Goal: Task Accomplishment & Management: Manage account settings

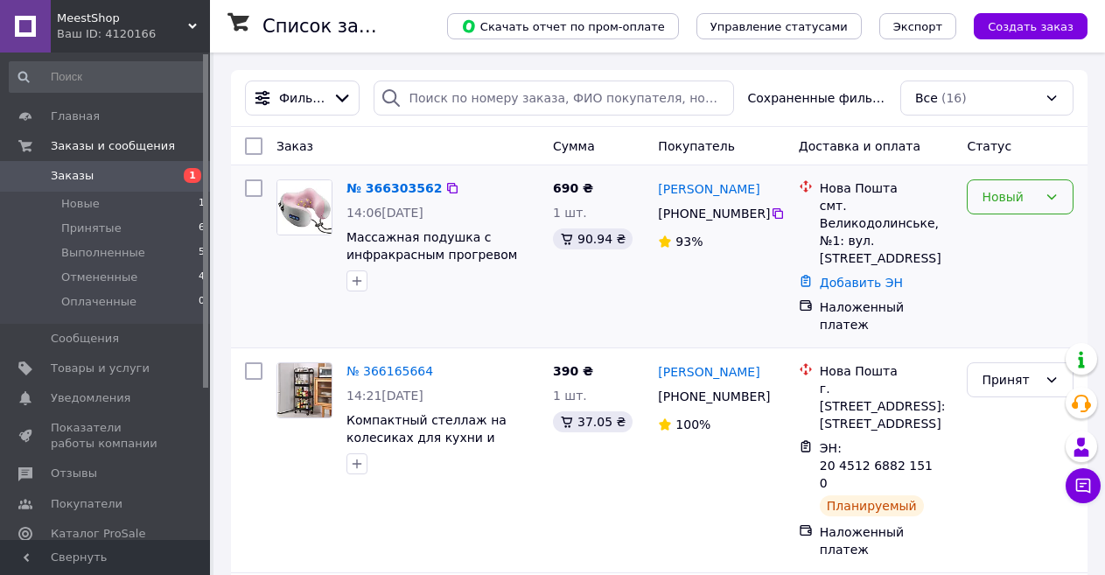
click at [1013, 207] on div "Новый" at bounding box center [1010, 196] width 56 height 19
click at [1007, 232] on li "Принят" at bounding box center [1020, 236] width 105 height 32
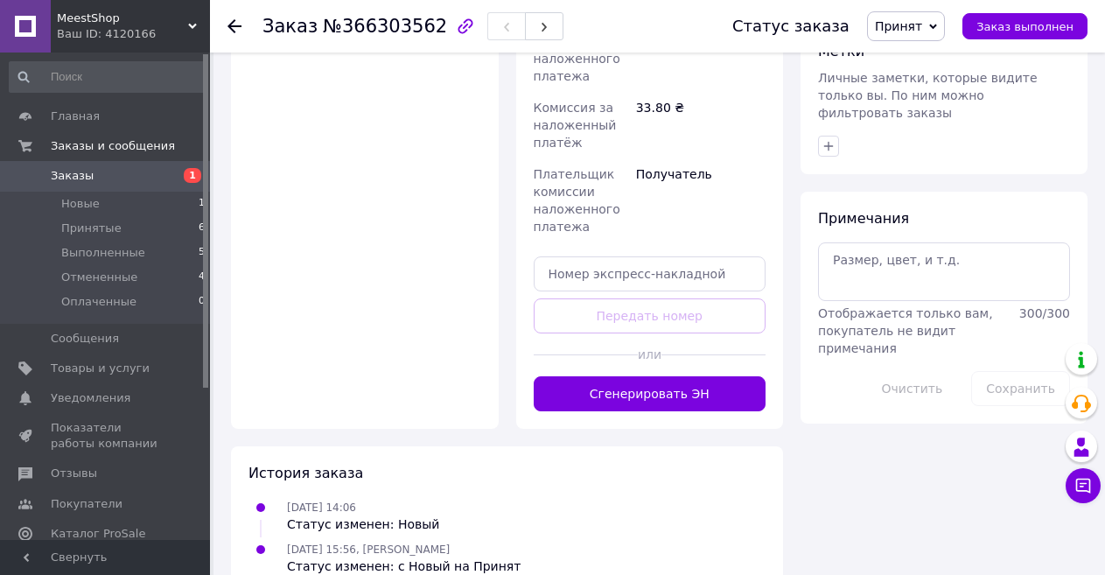
scroll to position [850, 0]
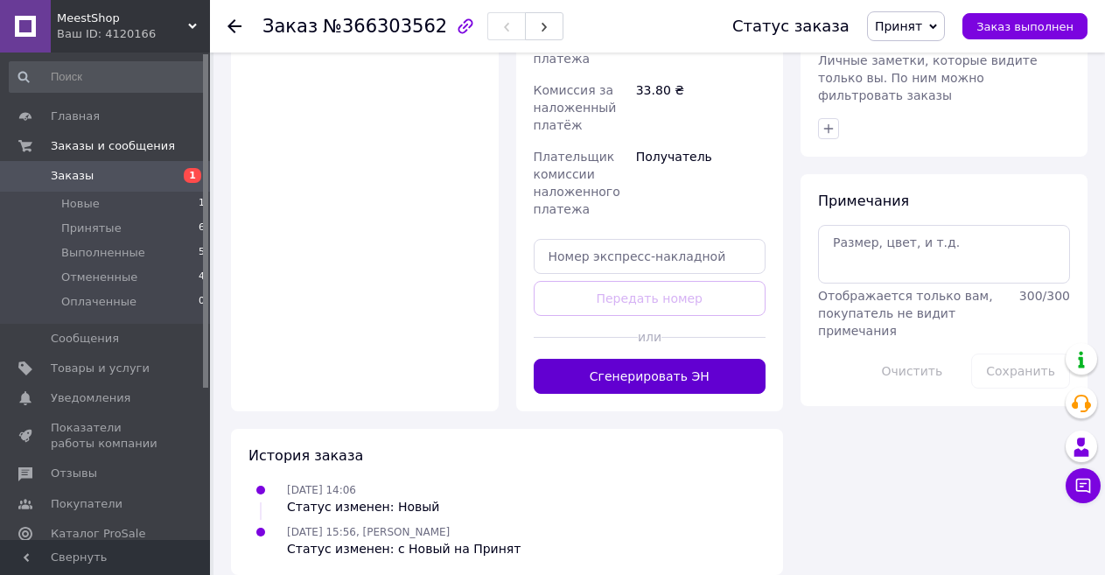
click at [619, 360] on button "Сгенерировать ЭН" at bounding box center [650, 376] width 233 height 35
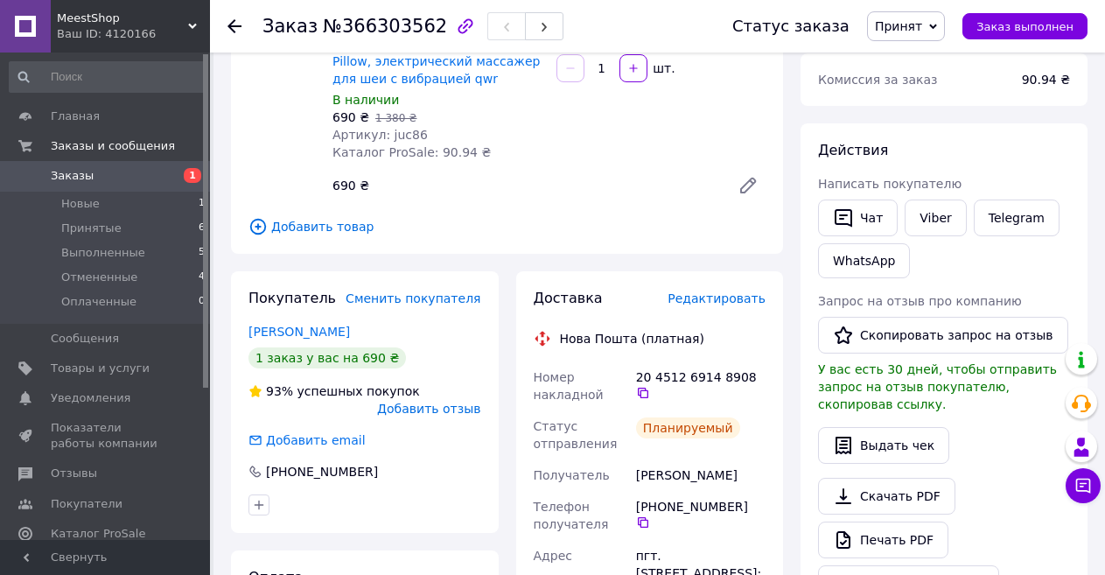
scroll to position [150, 0]
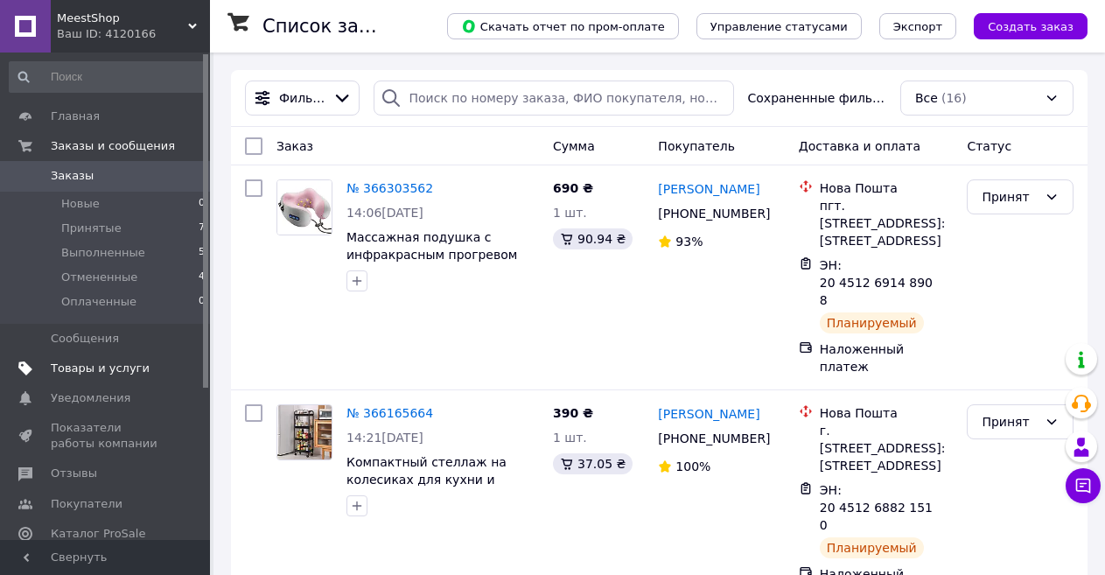
click at [106, 368] on span "Товары и услуги" at bounding box center [100, 369] width 99 height 16
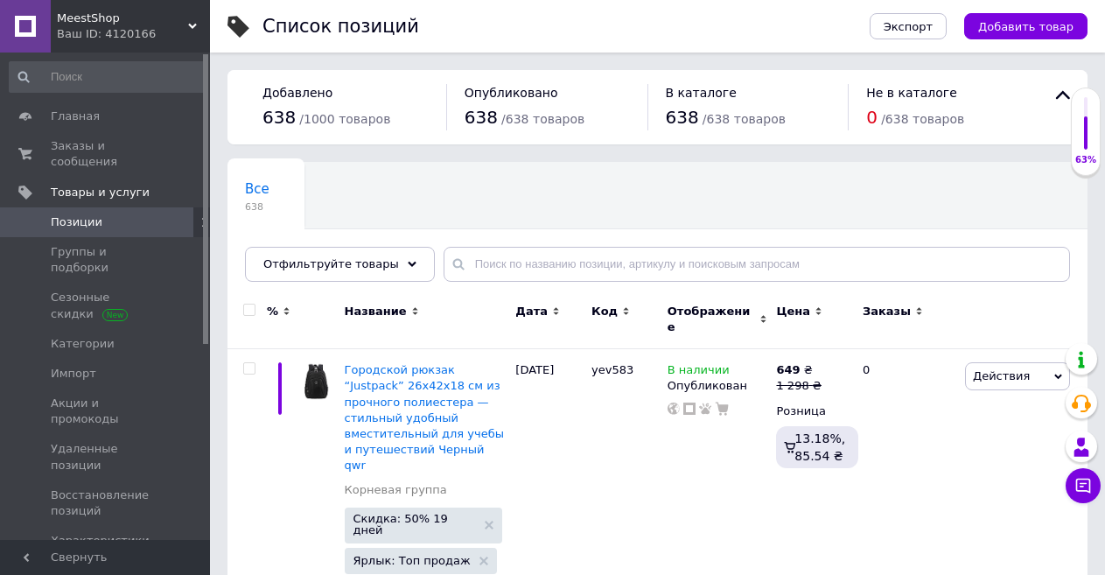
click at [88, 20] on span "MeestShop" at bounding box center [122, 19] width 131 height 16
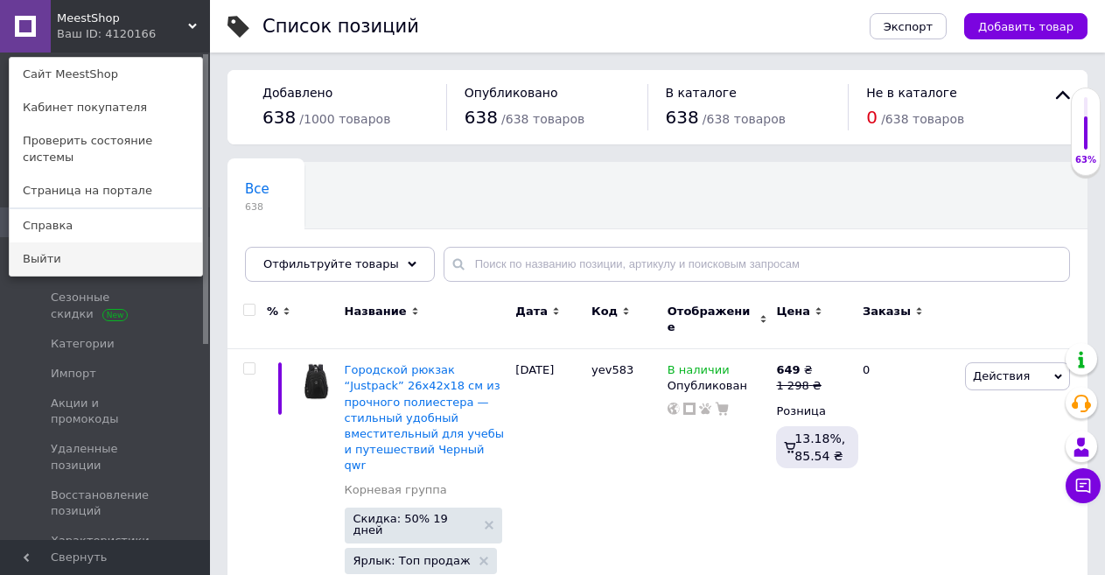
click at [61, 242] on link "Выйти" at bounding box center [106, 258] width 193 height 33
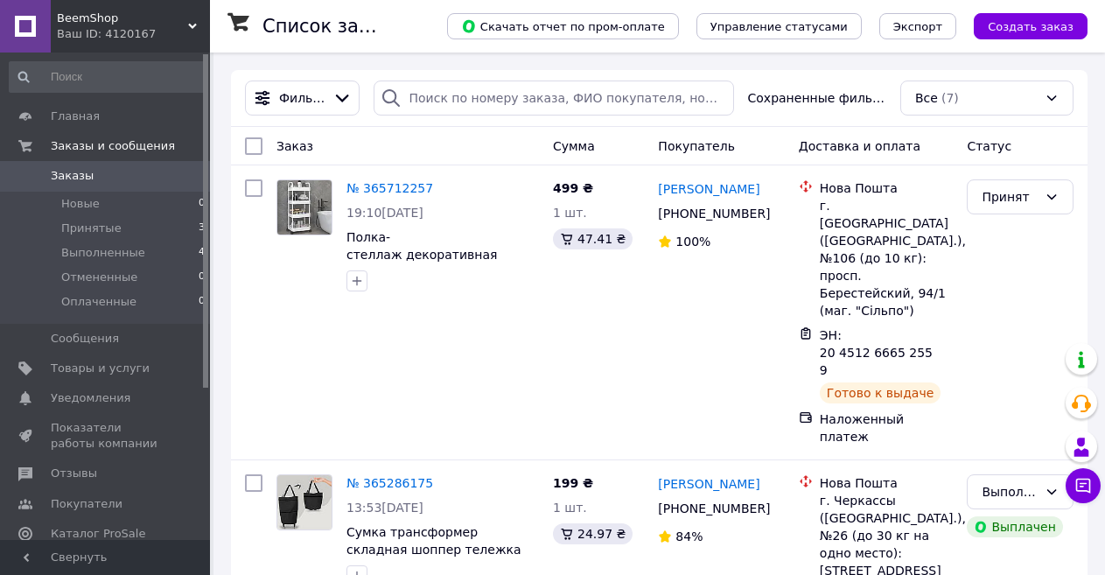
click at [95, 23] on span "BeemShop" at bounding box center [122, 19] width 131 height 16
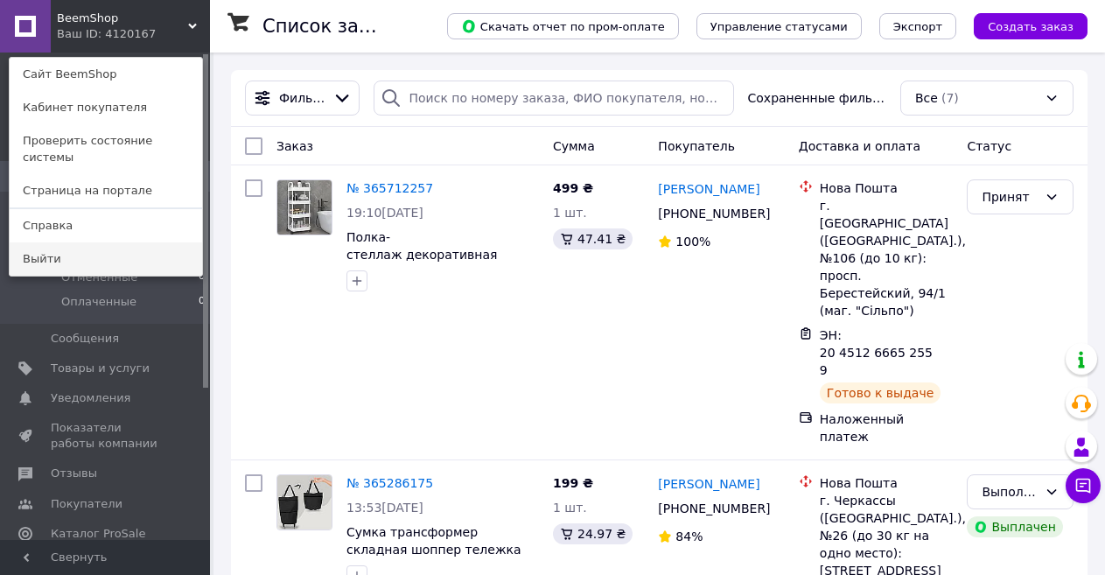
click at [60, 243] on link "Выйти" at bounding box center [106, 258] width 193 height 33
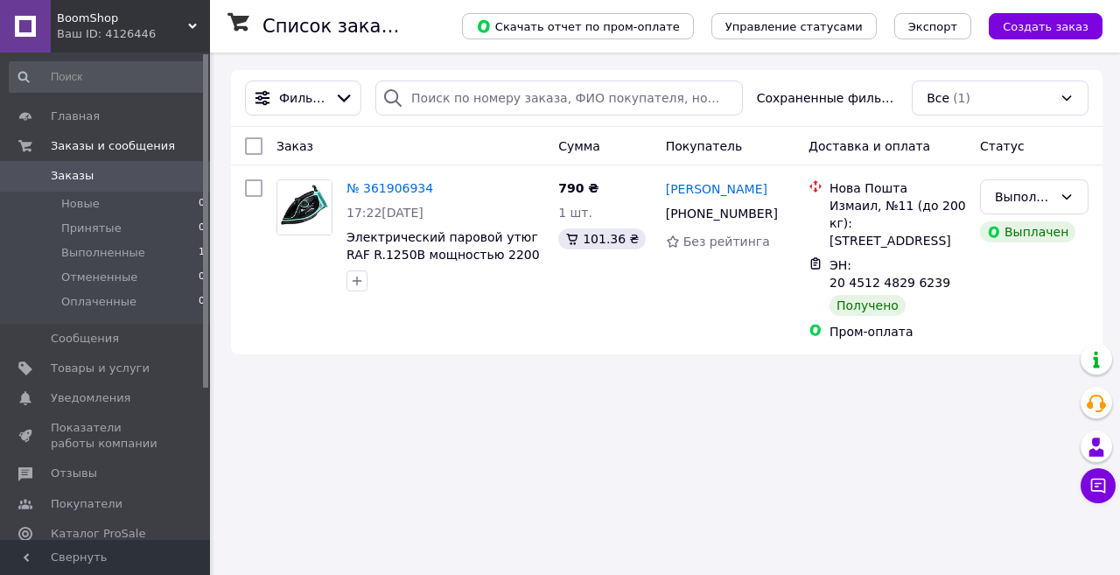
click at [89, 17] on span "BoomShop" at bounding box center [122, 19] width 131 height 16
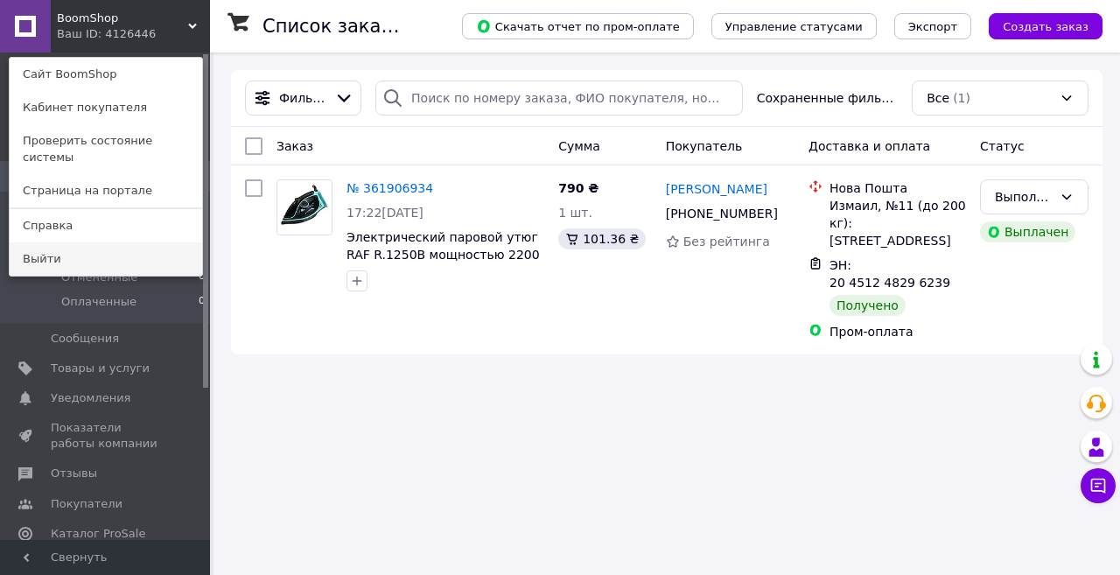
click at [73, 242] on link "Выйти" at bounding box center [106, 258] width 193 height 33
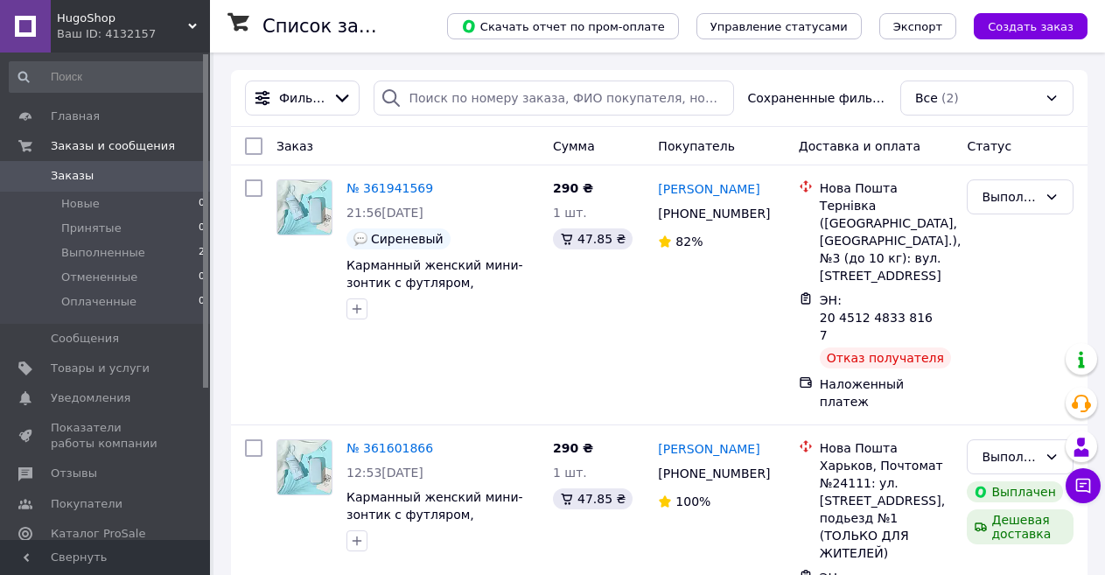
click at [102, 21] on span "HugoShop" at bounding box center [122, 19] width 131 height 16
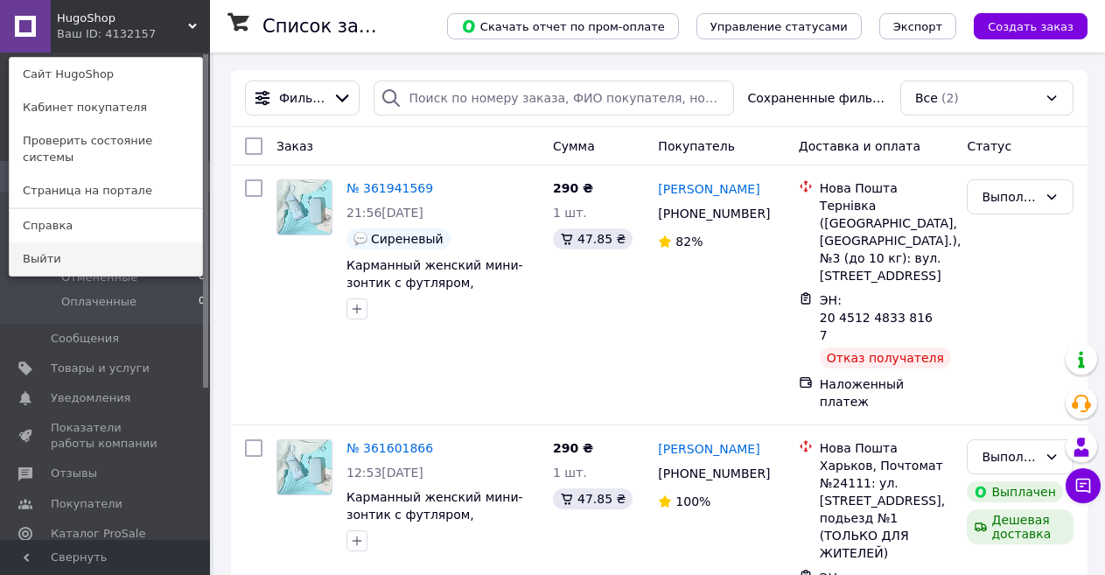
click at [62, 242] on link "Выйти" at bounding box center [106, 258] width 193 height 33
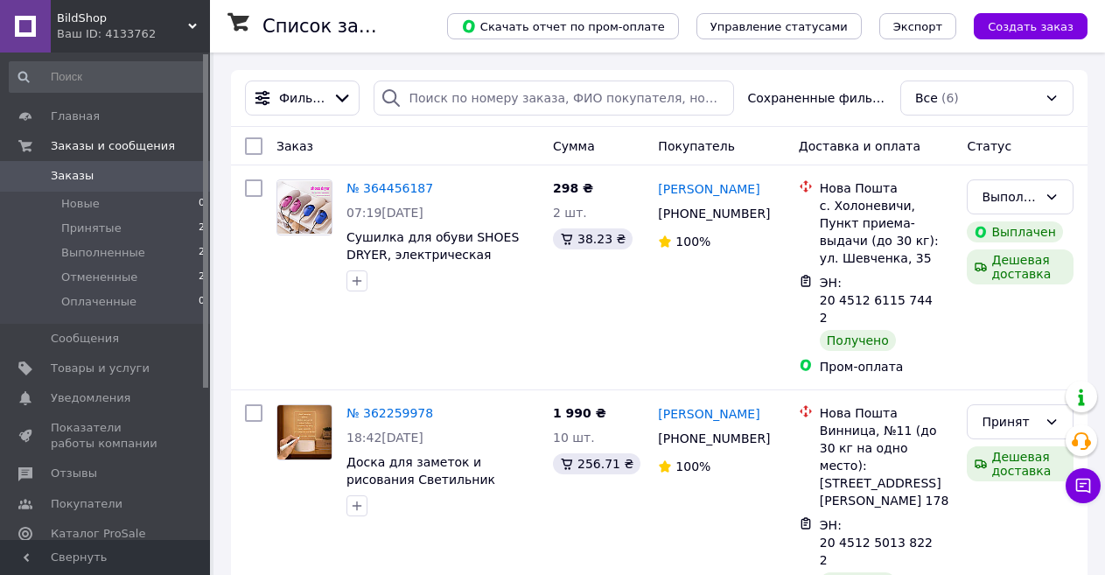
click at [67, 18] on span "BildShop" at bounding box center [122, 19] width 131 height 16
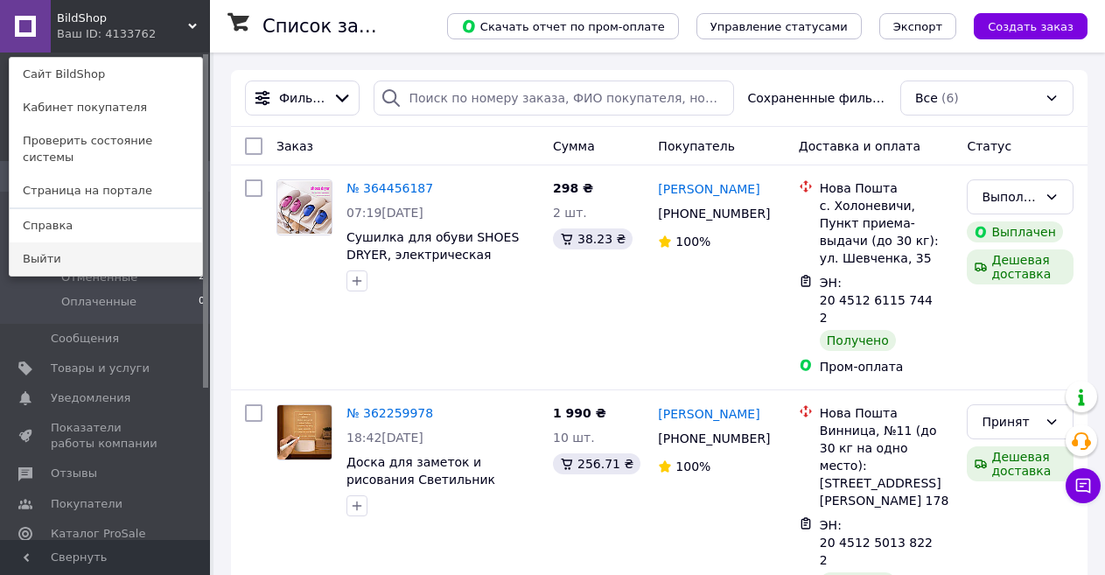
click at [64, 242] on link "Выйти" at bounding box center [106, 258] width 193 height 33
